Goal: Transaction & Acquisition: Purchase product/service

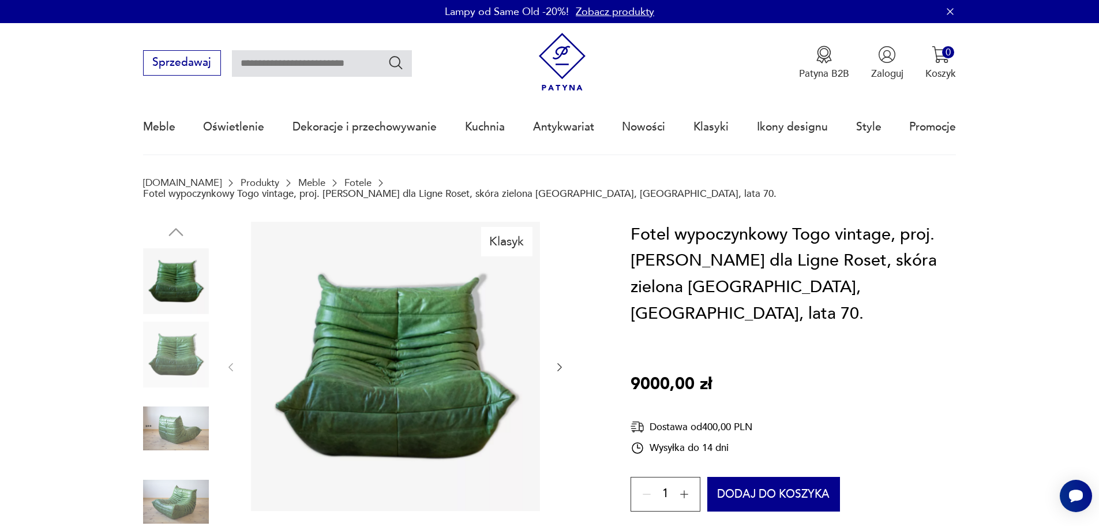
click at [563, 361] on icon "button" at bounding box center [560, 367] width 12 height 12
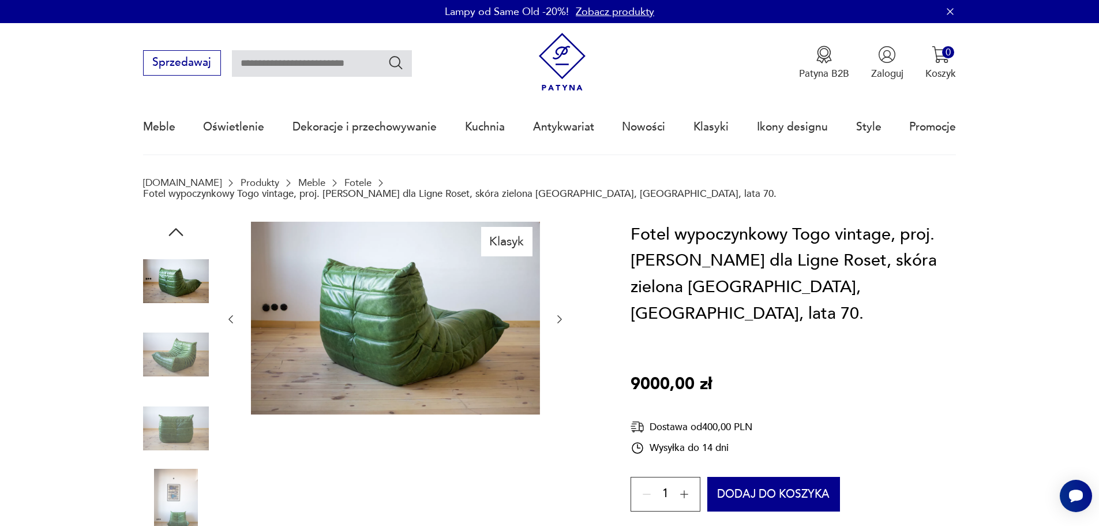
click at [233, 315] on icon "button" at bounding box center [231, 319] width 5 height 8
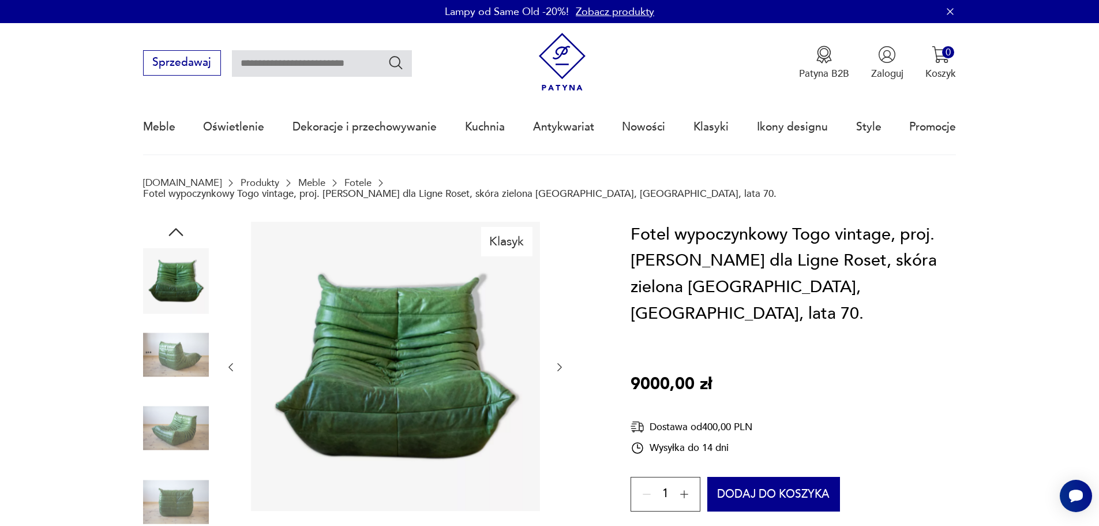
click at [167, 346] on img at bounding box center [176, 354] width 66 height 66
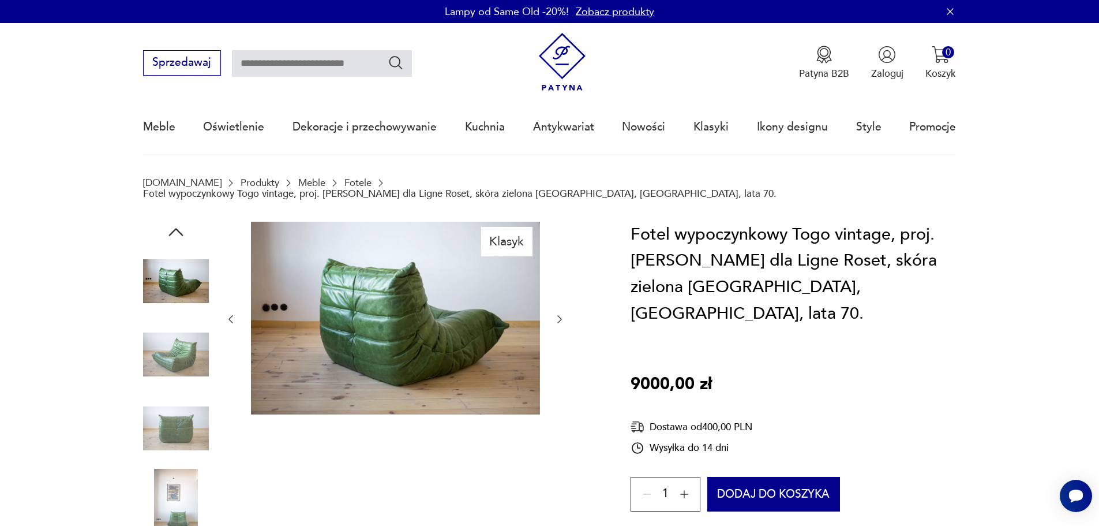
click at [174, 354] on img at bounding box center [176, 354] width 66 height 66
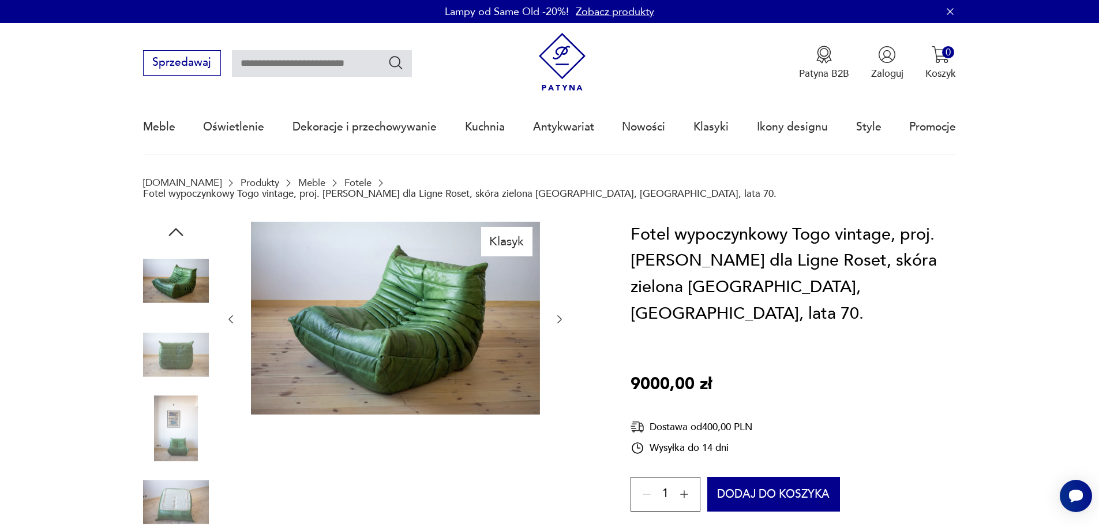
click at [174, 402] on img at bounding box center [176, 428] width 66 height 66
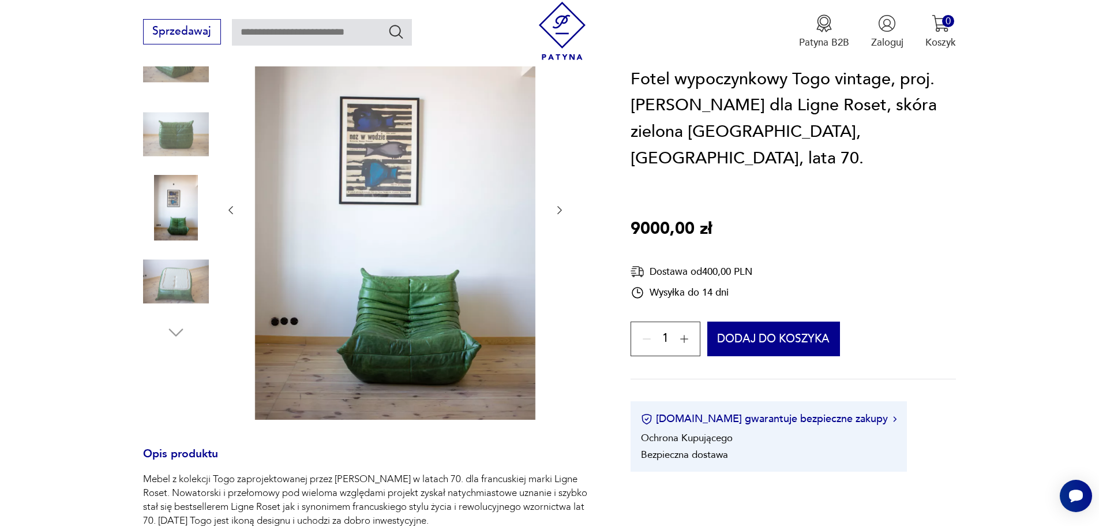
scroll to position [231, 0]
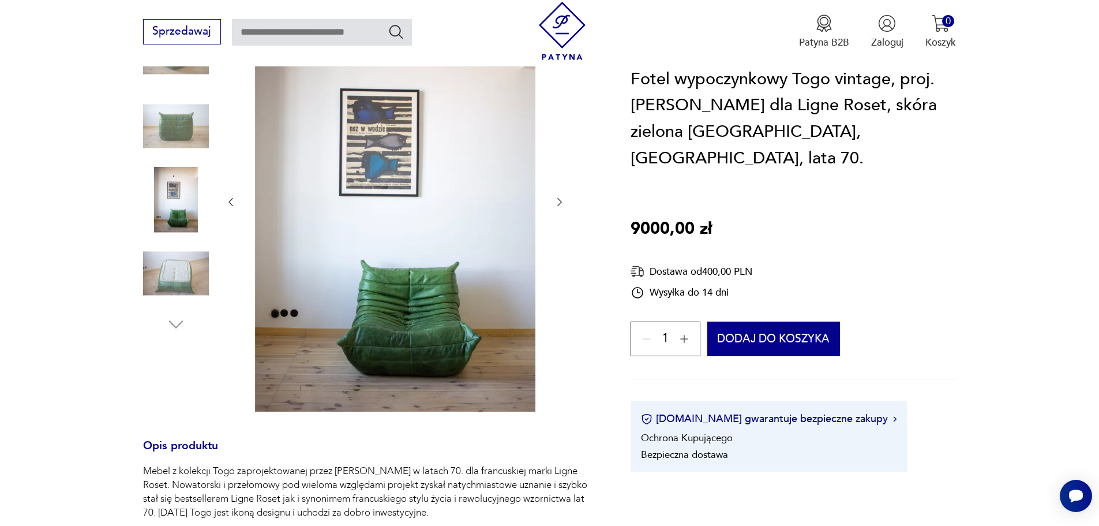
click at [201, 252] on img at bounding box center [176, 273] width 66 height 66
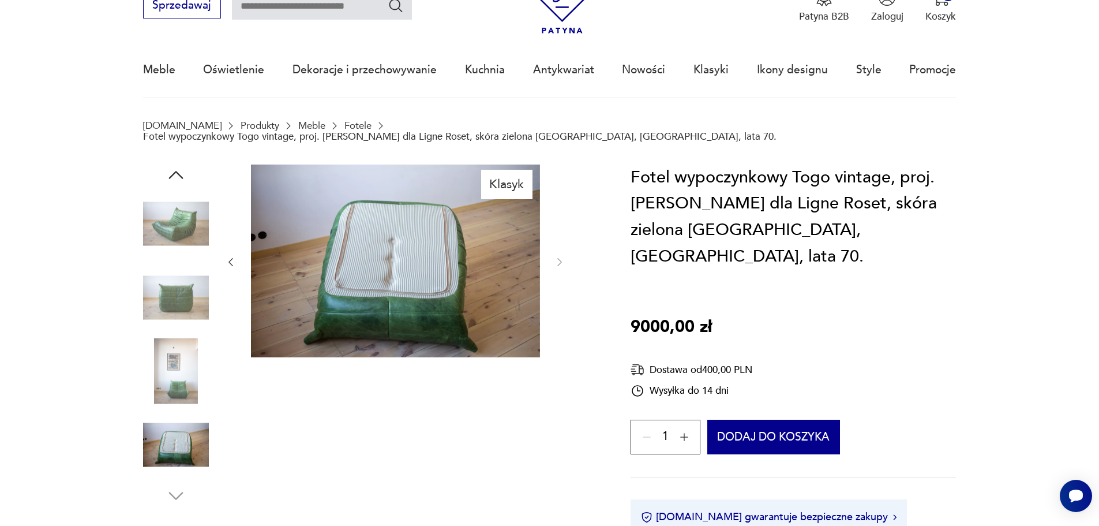
scroll to position [0, 0]
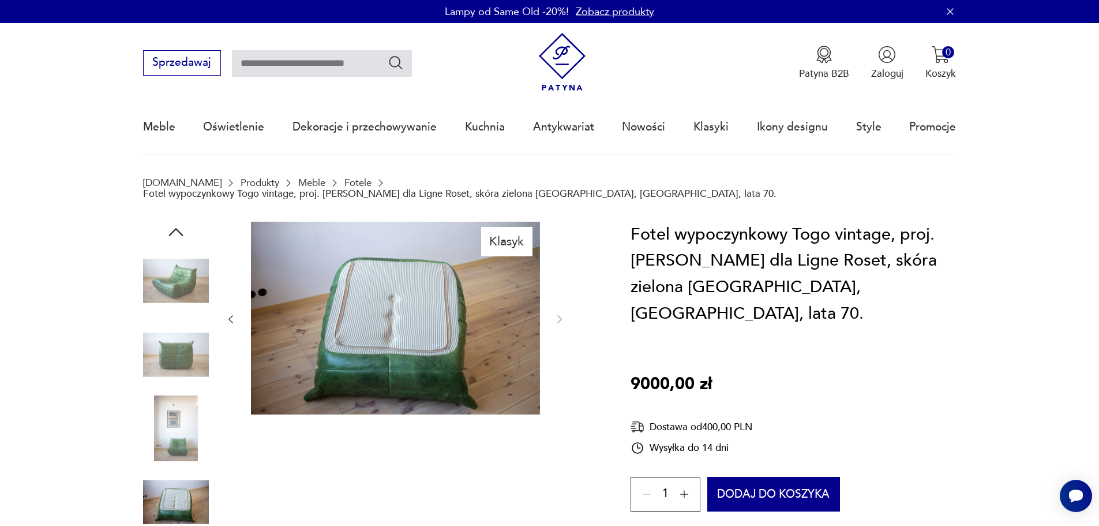
click at [175, 226] on icon "button" at bounding box center [176, 232] width 21 height 21
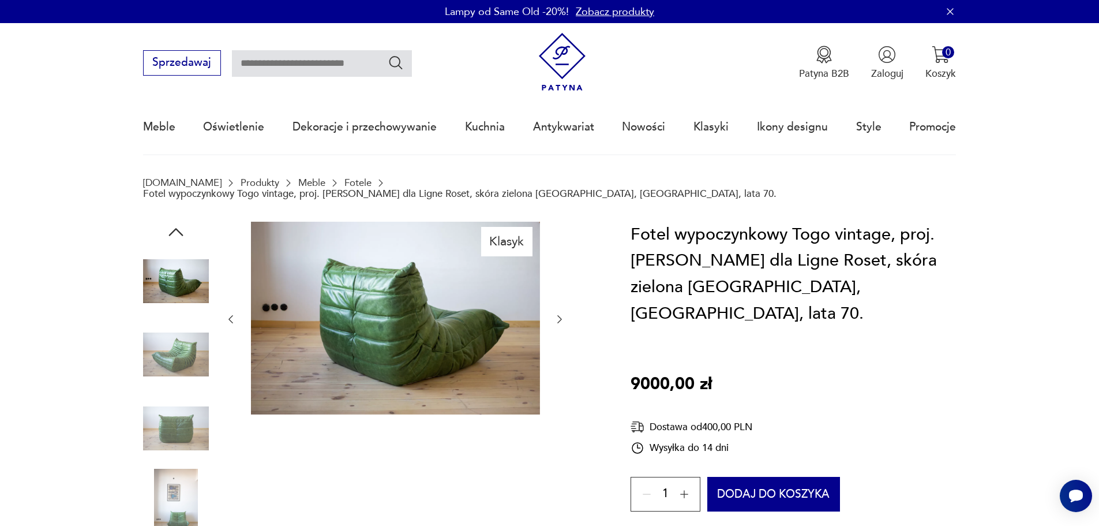
click at [175, 226] on icon "button" at bounding box center [176, 232] width 21 height 21
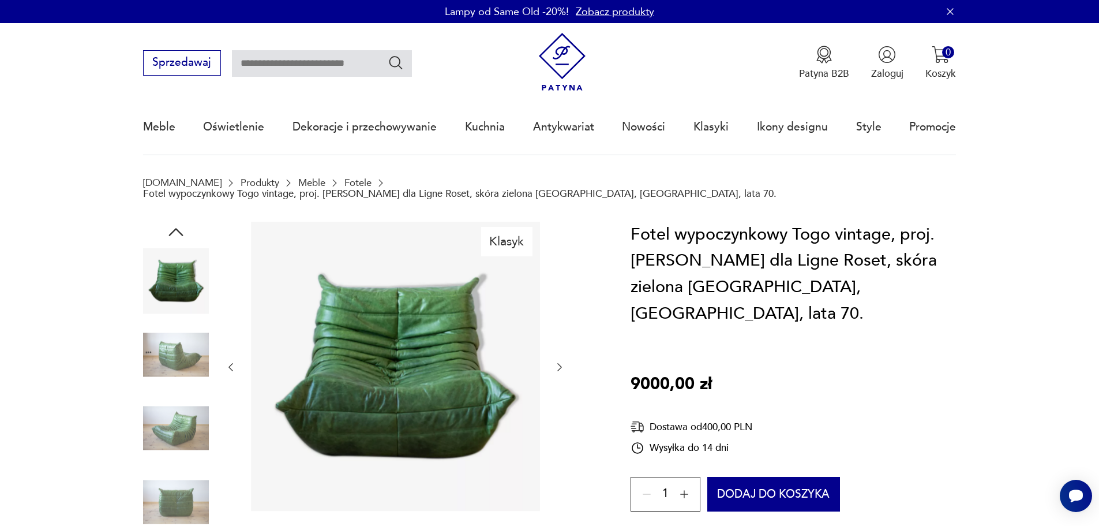
click at [175, 226] on icon "button" at bounding box center [176, 232] width 21 height 21
